Goal: Information Seeking & Learning: Learn about a topic

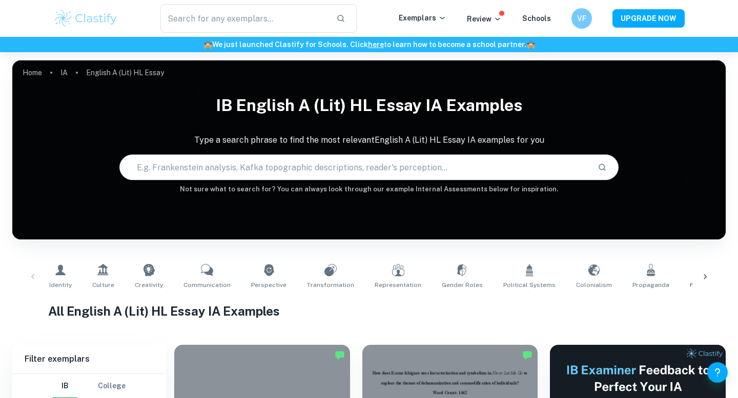
scroll to position [124, 0]
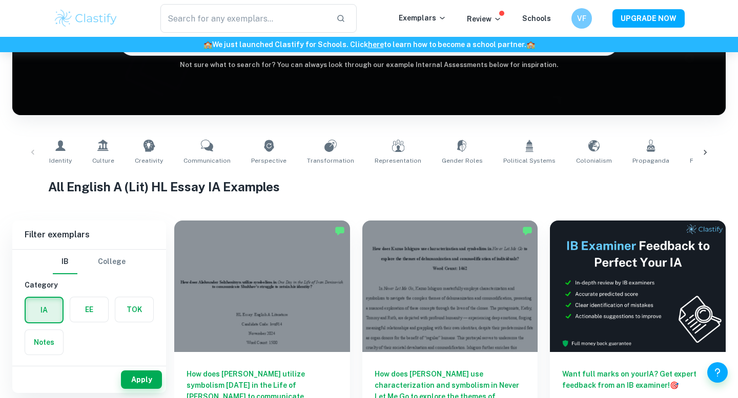
click at [304, 261] on div at bounding box center [262, 287] width 176 height 132
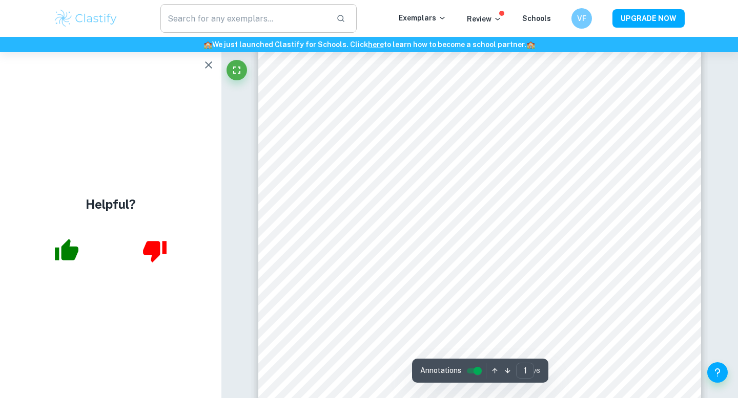
scroll to position [7, 0]
click at [205, 64] on icon "button" at bounding box center [208, 65] width 12 height 12
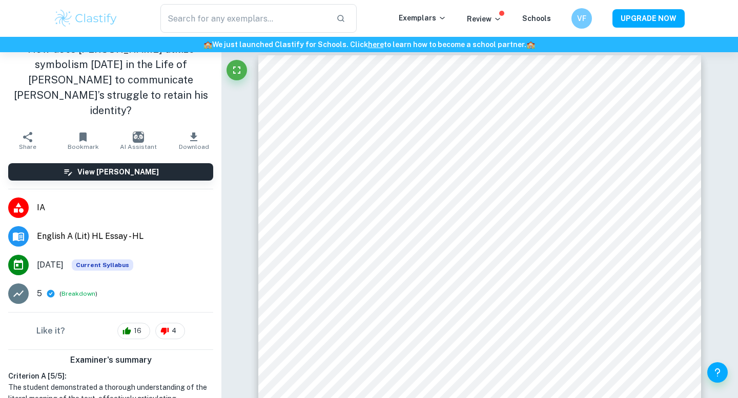
scroll to position [15, 0]
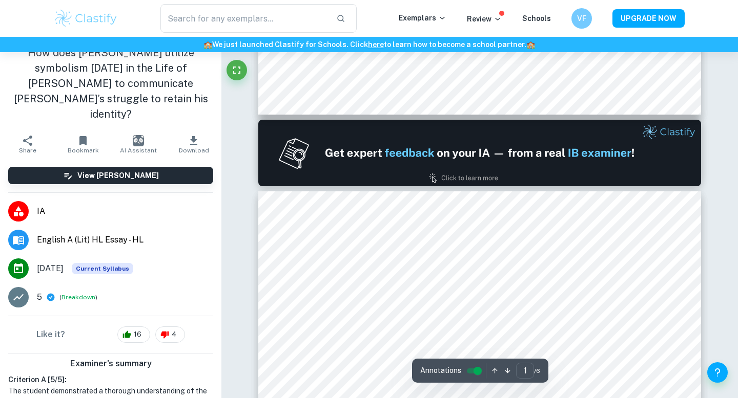
type input "2"
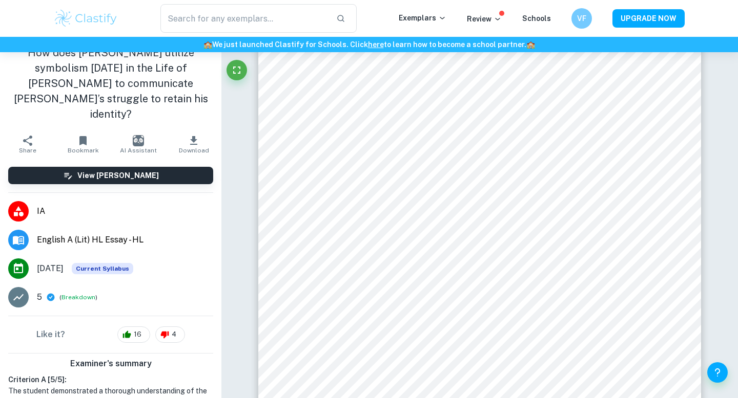
scroll to position [735, 0]
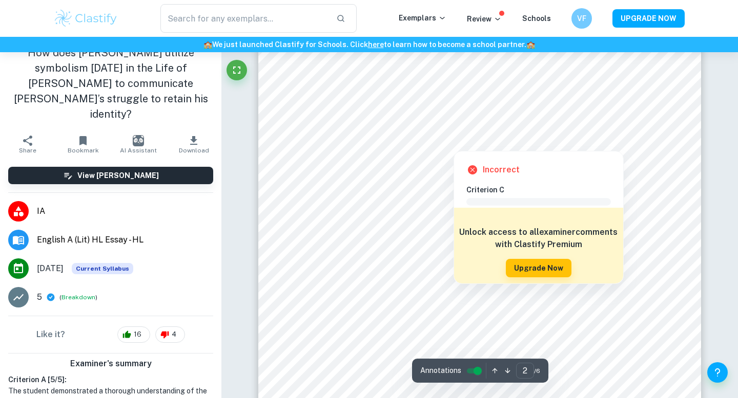
click at [618, 127] on div at bounding box center [560, 129] width 173 height 19
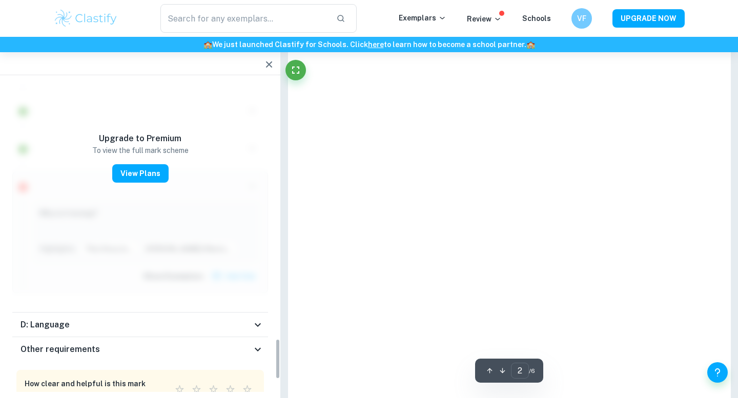
scroll to position [1973, 0]
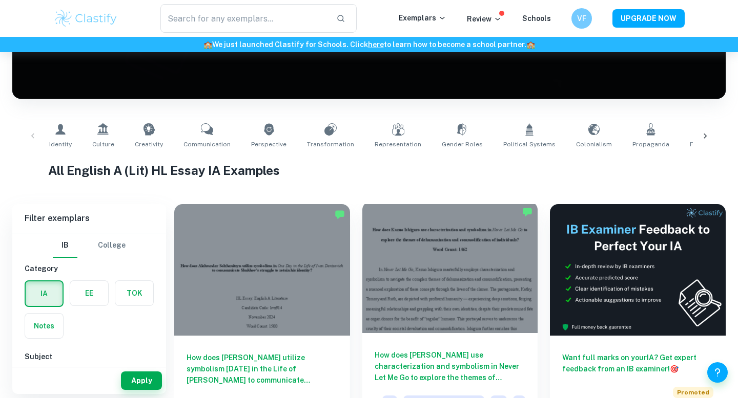
scroll to position [143, 0]
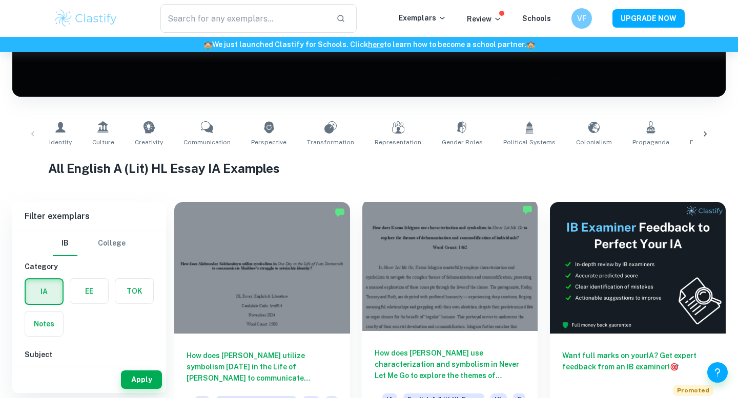
click at [468, 266] on div at bounding box center [450, 266] width 176 height 132
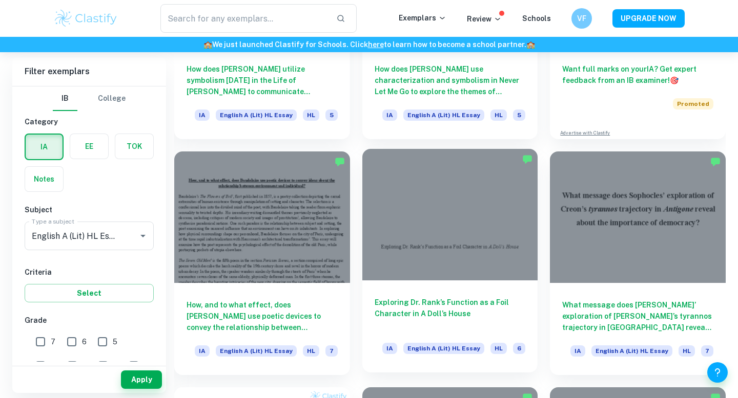
scroll to position [474, 0]
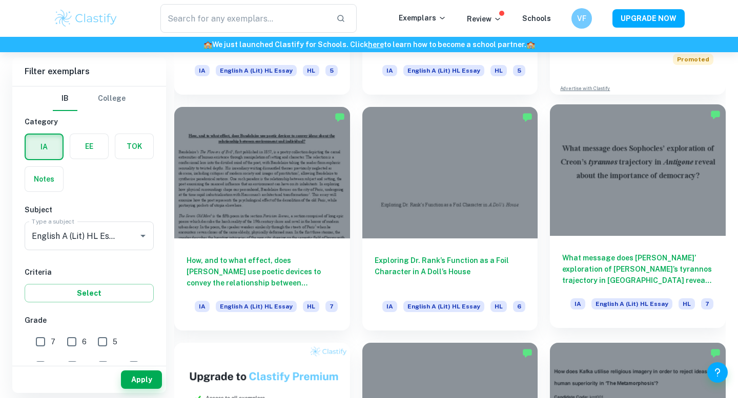
click at [593, 240] on div "What message does [PERSON_NAME]’ exploration of [PERSON_NAME]’s tyrannos trajec…" at bounding box center [638, 282] width 176 height 92
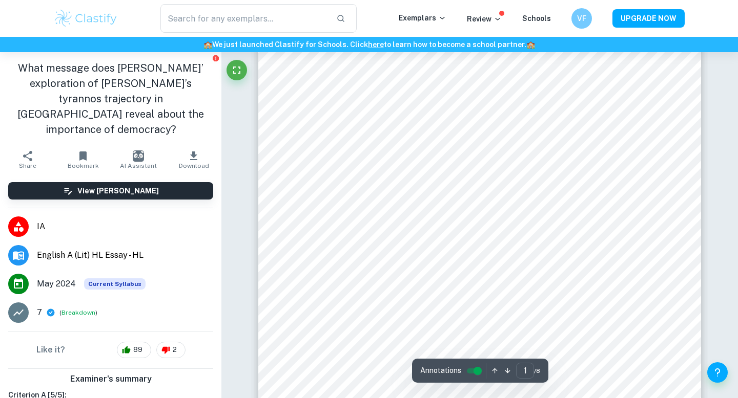
scroll to position [232, 0]
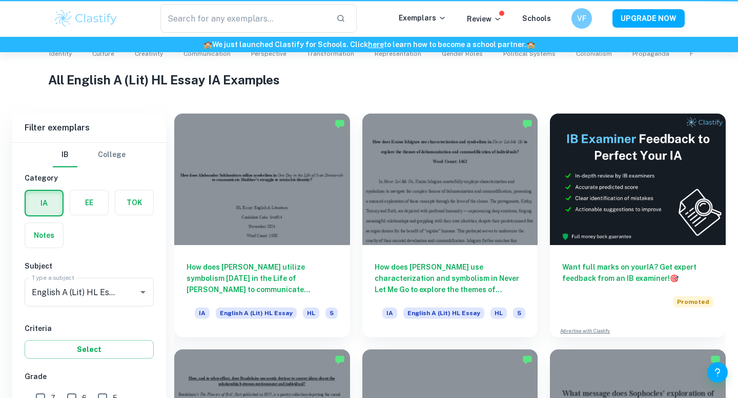
scroll to position [474, 0]
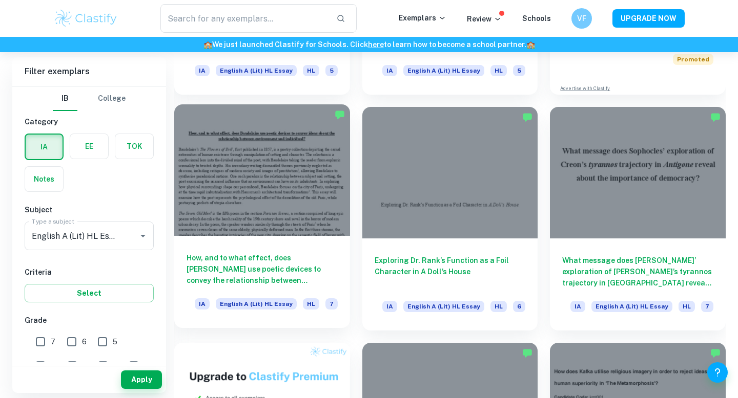
click at [260, 174] on div at bounding box center [262, 170] width 176 height 132
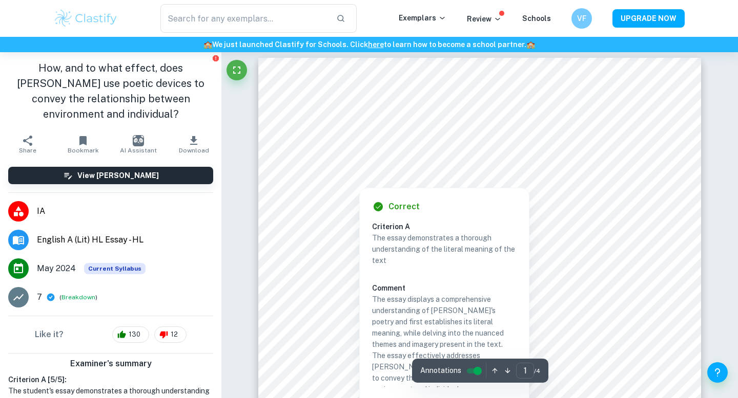
scroll to position [6, 0]
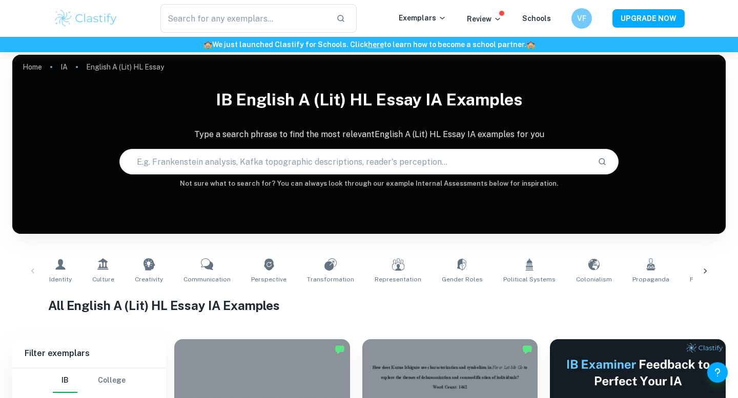
scroll to position [474, 0]
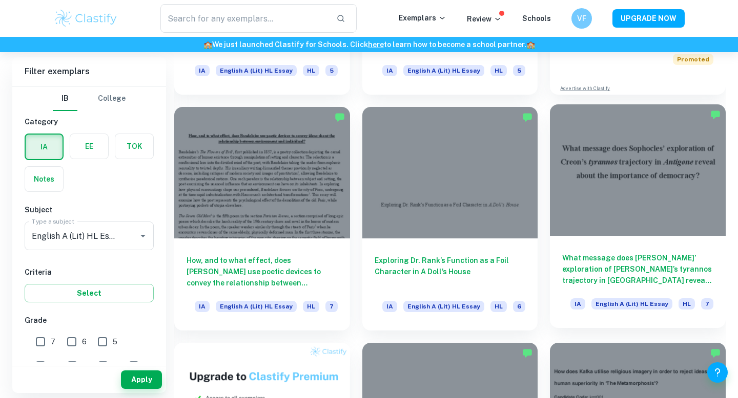
click at [645, 220] on div at bounding box center [638, 170] width 176 height 132
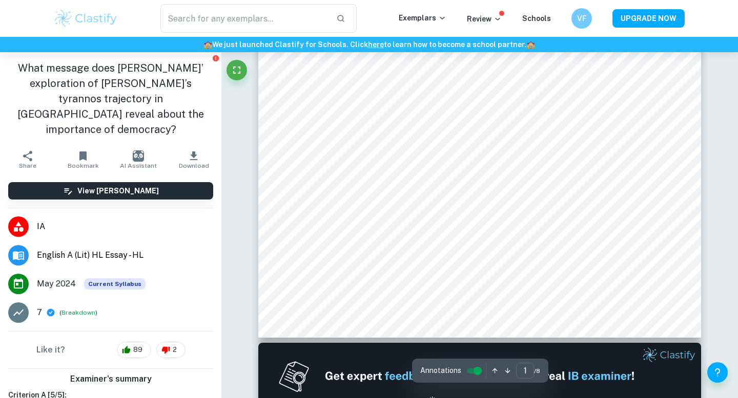
scroll to position [301, 0]
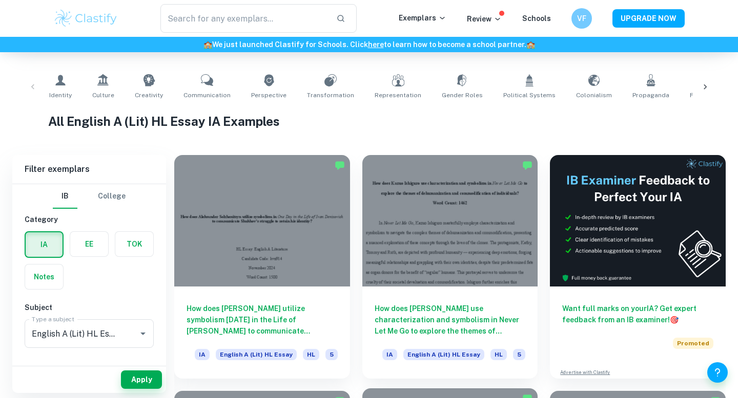
scroll to position [192, 0]
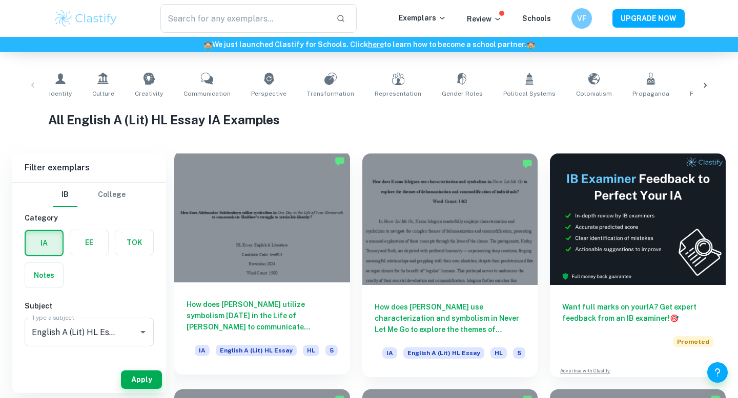
click at [286, 221] on div at bounding box center [262, 217] width 176 height 132
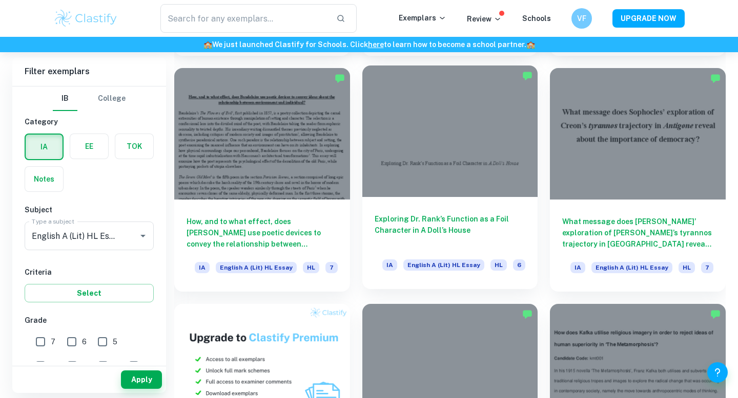
scroll to position [528, 0]
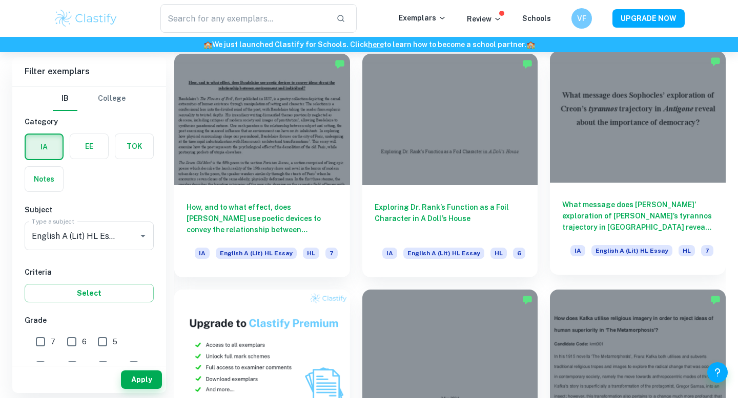
click at [669, 142] on div at bounding box center [638, 117] width 176 height 132
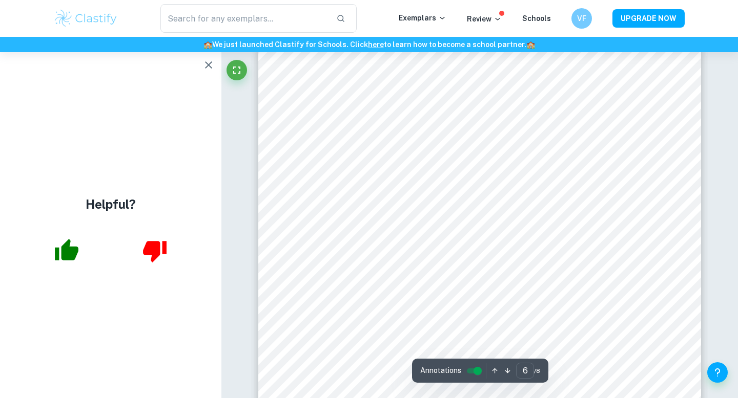
scroll to position [3053, 0]
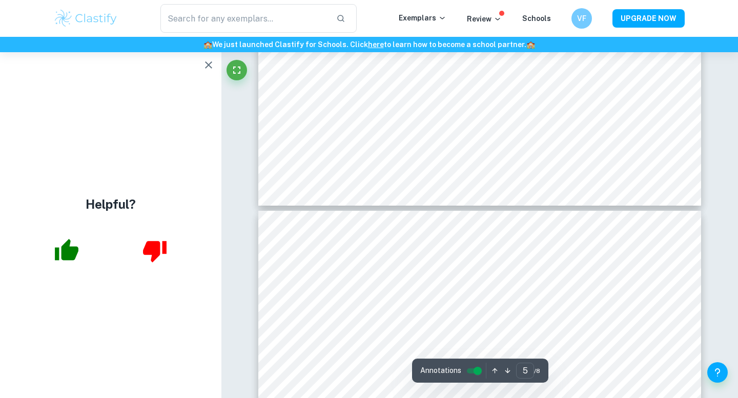
type input "4"
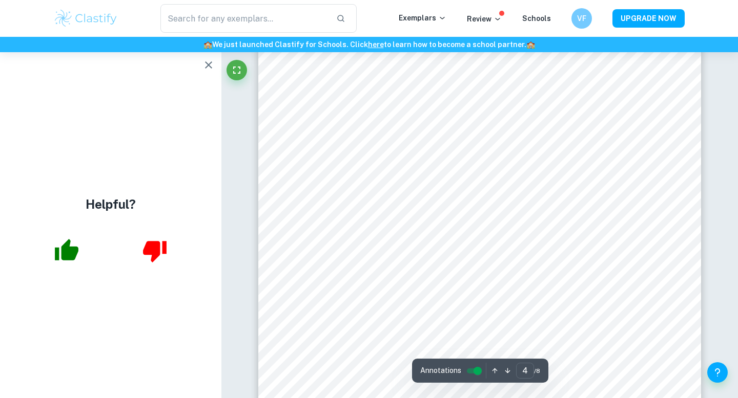
scroll to position [1755, 0]
